Goal: Transaction & Acquisition: Purchase product/service

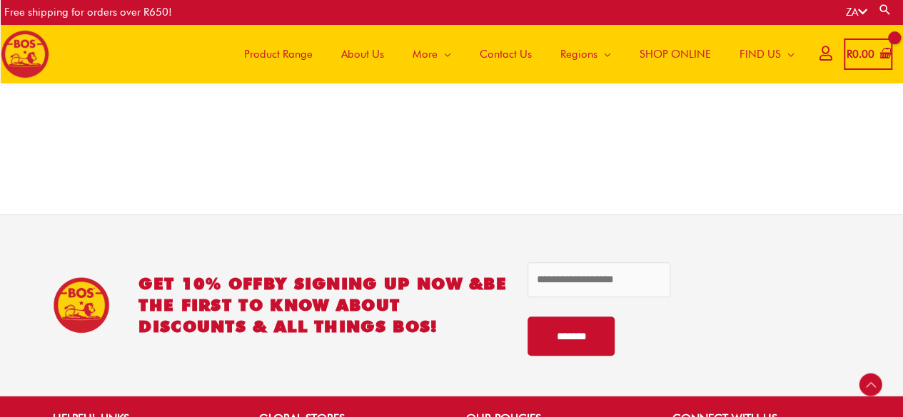
scroll to position [2925, 0]
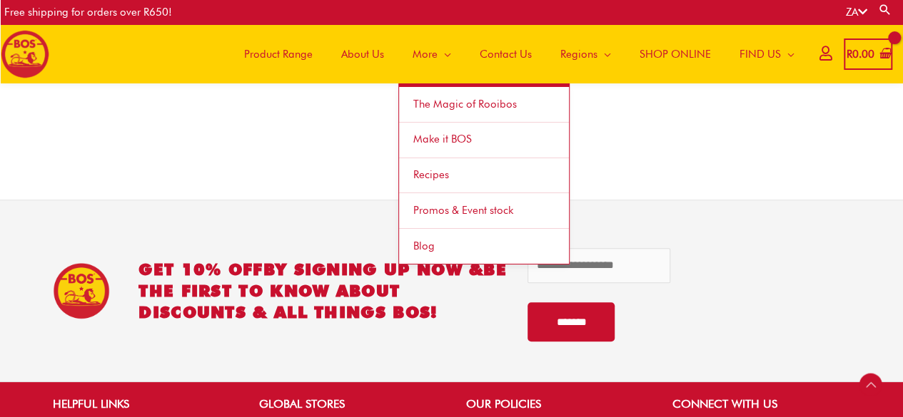
click at [436, 210] on span "Promos & Event stock" at bounding box center [463, 210] width 100 height 13
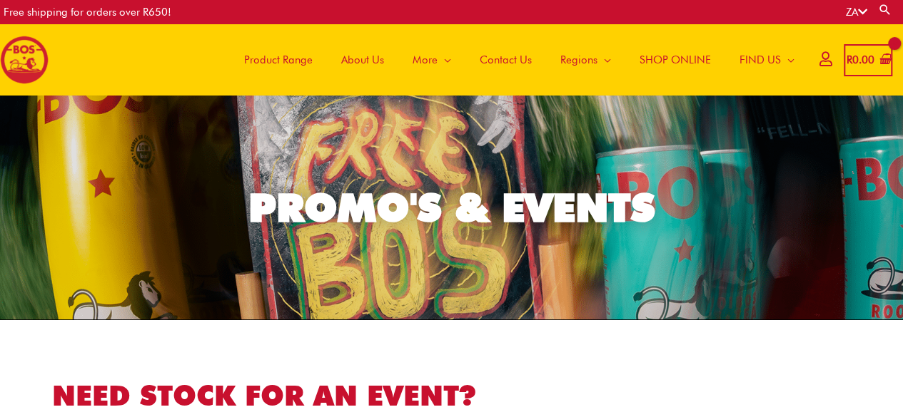
click at [677, 56] on span "SHOP ONLINE" at bounding box center [674, 60] width 71 height 43
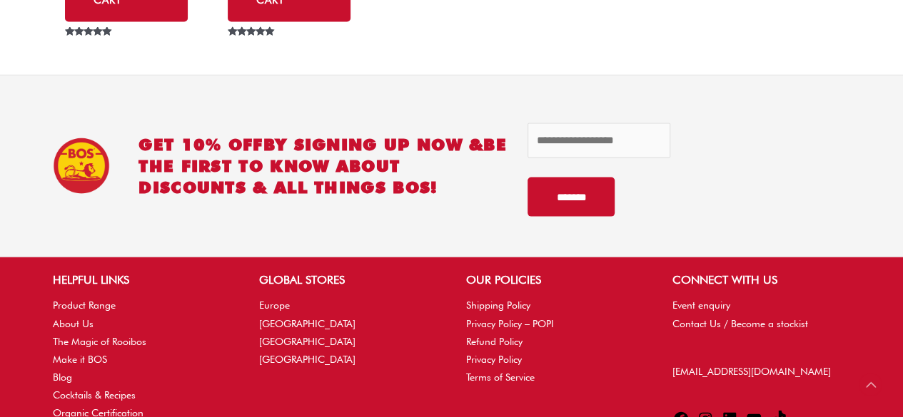
scroll to position [6849, 0]
